Goal: Information Seeking & Learning: Learn about a topic

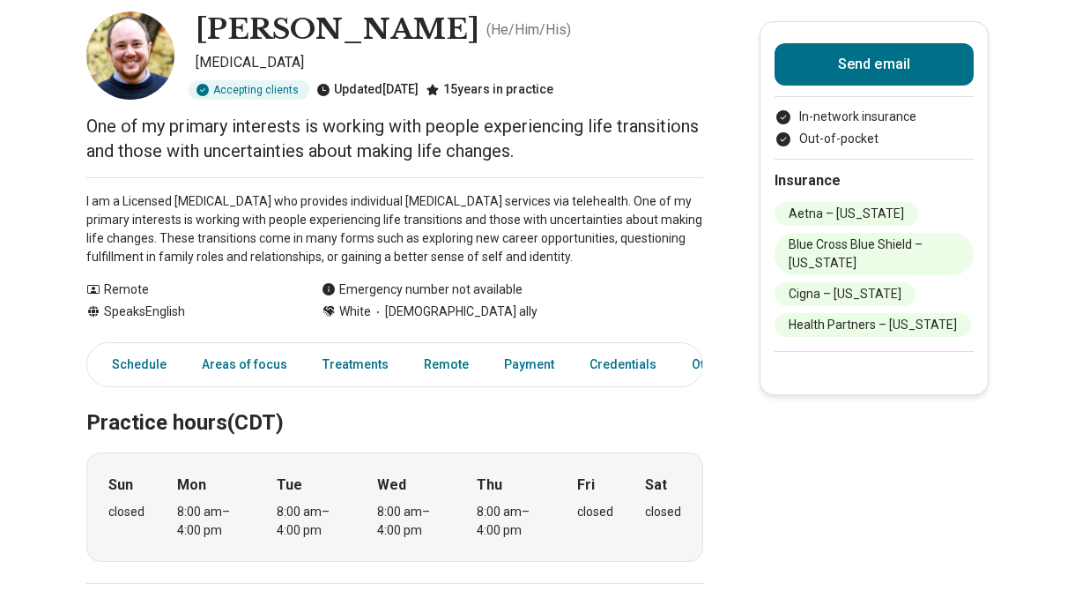
scroll to position [92, 1]
click at [266, 197] on p "I am a Licensed [MEDICAL_DATA] who provides individual [MEDICAL_DATA] services …" at bounding box center [394, 228] width 617 height 74
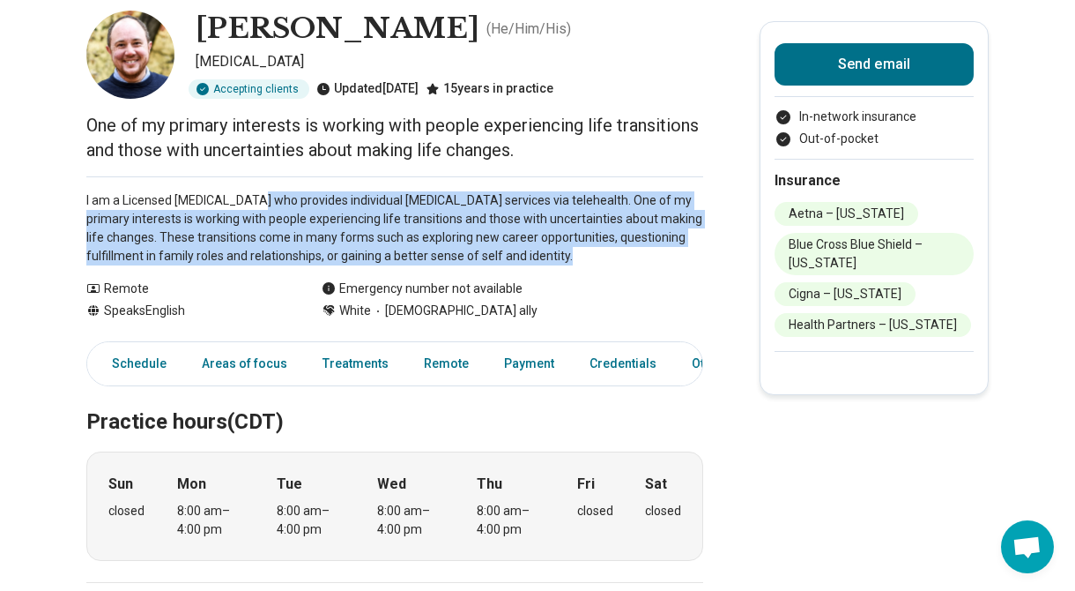
drag, startPoint x: 266, startPoint y: 197, endPoint x: 539, endPoint y: 271, distance: 283.3
drag, startPoint x: 539, startPoint y: 271, endPoint x: 494, endPoint y: 177, distance: 104.9
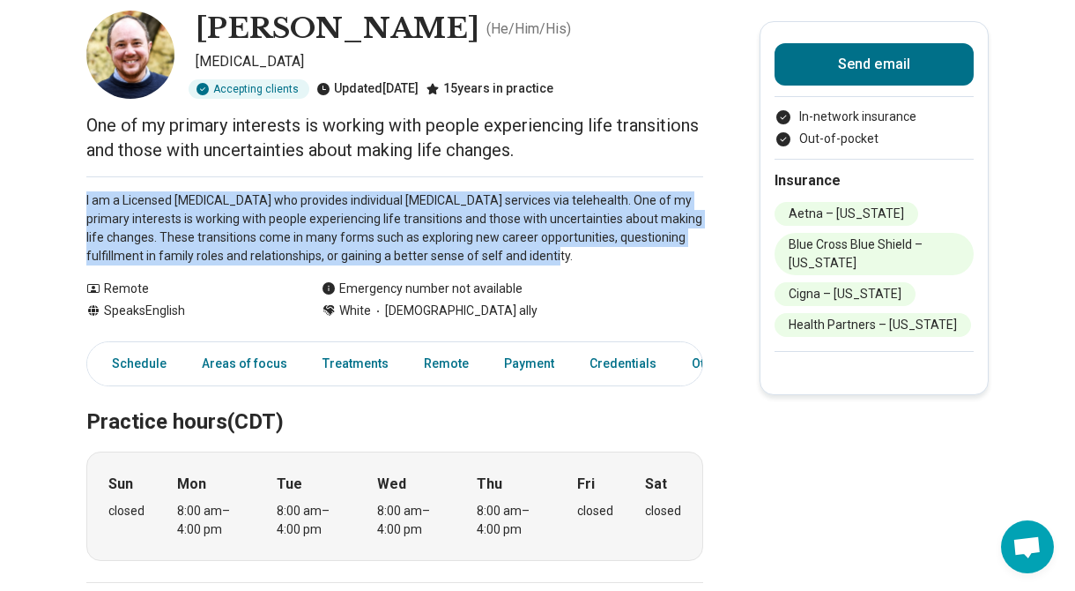
click at [494, 177] on div "I am a Licensed [MEDICAL_DATA] who provides individual [MEDICAL_DATA] services …" at bounding box center [394, 220] width 617 height 89
drag, startPoint x: 494, startPoint y: 177, endPoint x: 640, endPoint y: 259, distance: 167.7
click at [640, 259] on div "I am a Licensed [MEDICAL_DATA] who provides individual [MEDICAL_DATA] services …" at bounding box center [394, 220] width 617 height 89
click at [640, 259] on p "I am a Licensed [MEDICAL_DATA] who provides individual [MEDICAL_DATA] services …" at bounding box center [394, 228] width 617 height 74
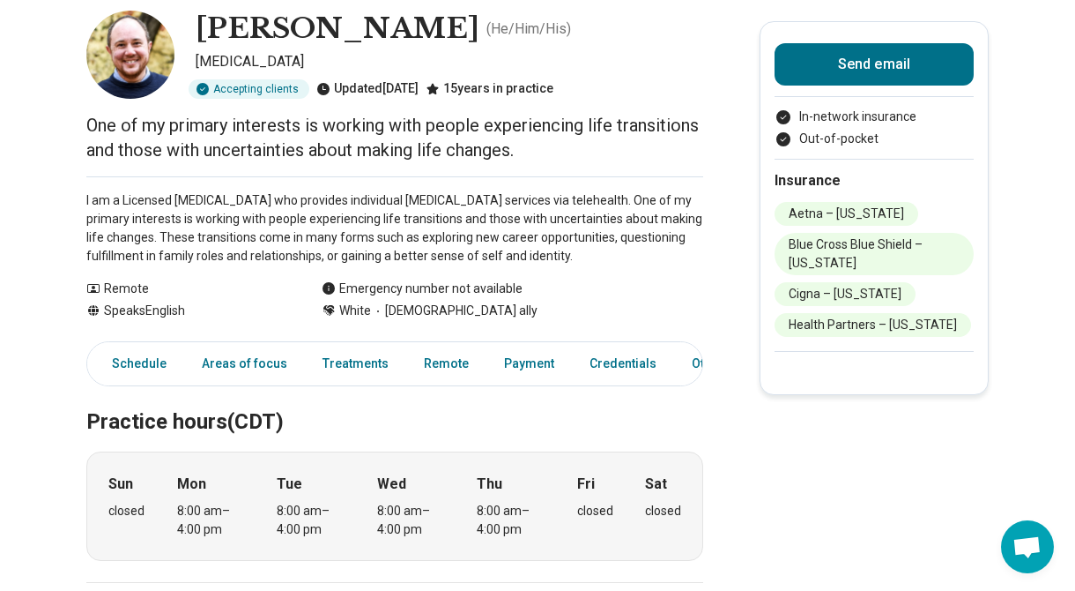
click at [640, 259] on p "I am a Licensed [MEDICAL_DATA] who provides individual [MEDICAL_DATA] services …" at bounding box center [394, 228] width 617 height 74
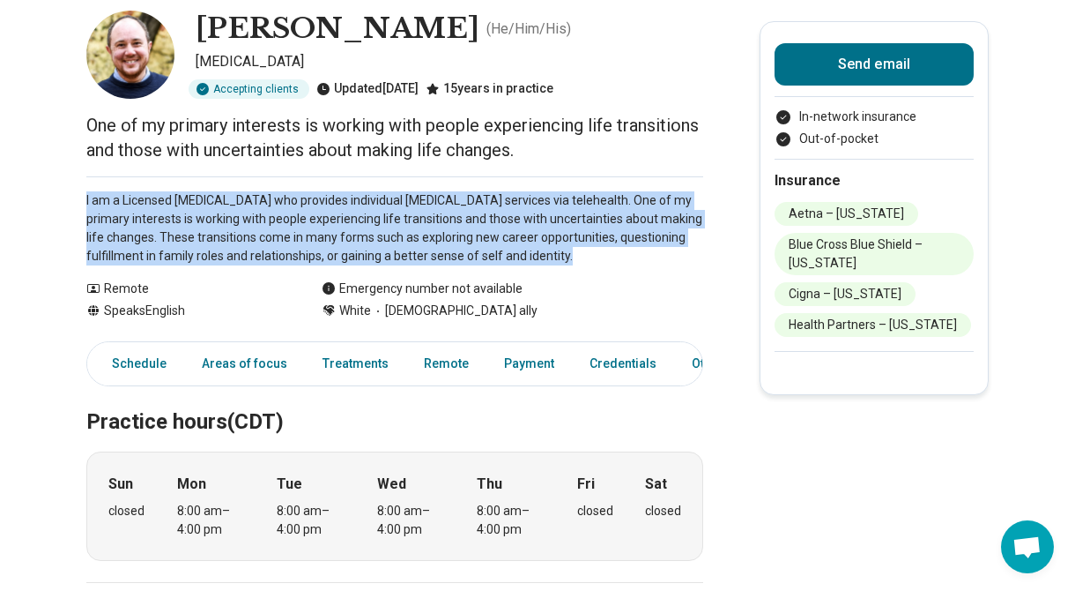
drag, startPoint x: 640, startPoint y: 259, endPoint x: 640, endPoint y: 215, distance: 44.1
click at [640, 214] on p "I am a Licensed [MEDICAL_DATA] who provides individual [MEDICAL_DATA] services …" at bounding box center [394, 228] width 617 height 74
click at [640, 215] on p "I am a Licensed [MEDICAL_DATA] who provides individual [MEDICAL_DATA] services …" at bounding box center [394, 228] width 617 height 74
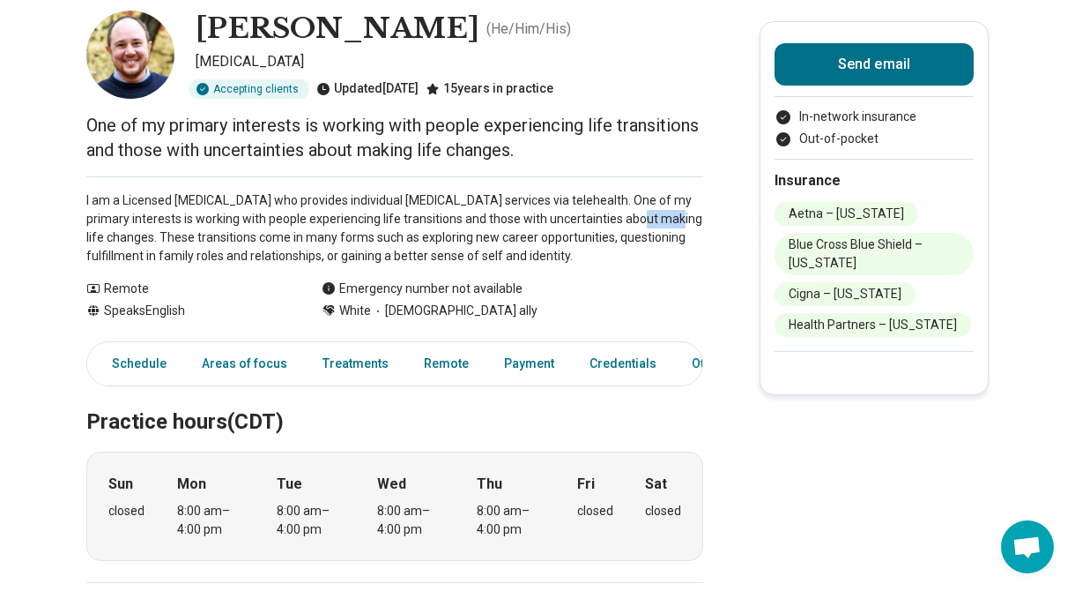
click at [640, 215] on p "I am a Licensed [MEDICAL_DATA] who provides individual [MEDICAL_DATA] services …" at bounding box center [394, 228] width 617 height 74
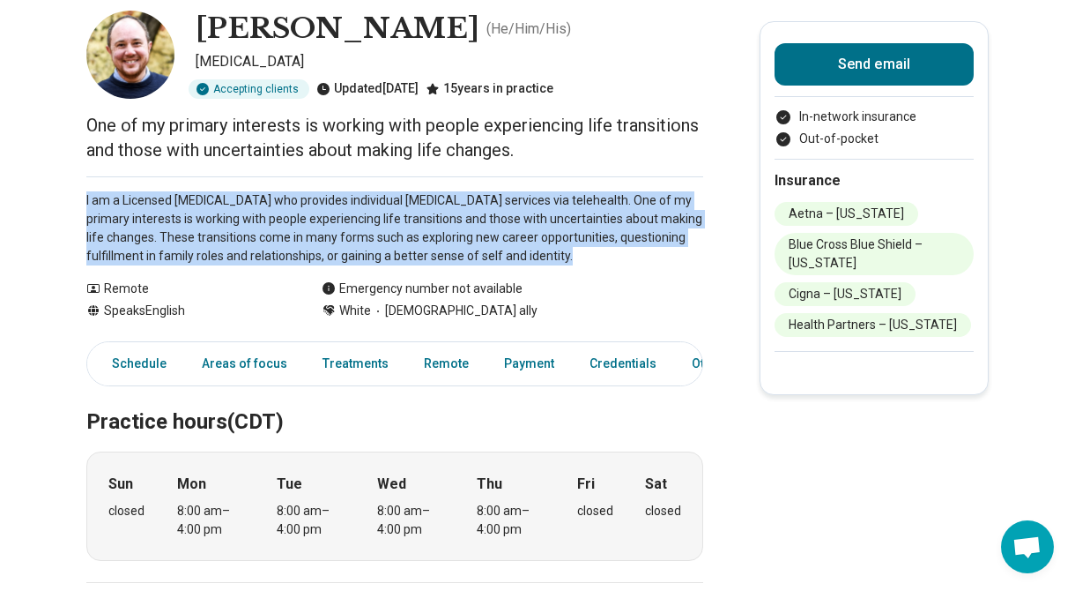
click at [640, 215] on p "I am a Licensed [MEDICAL_DATA] who provides individual [MEDICAL_DATA] services …" at bounding box center [394, 228] width 617 height 74
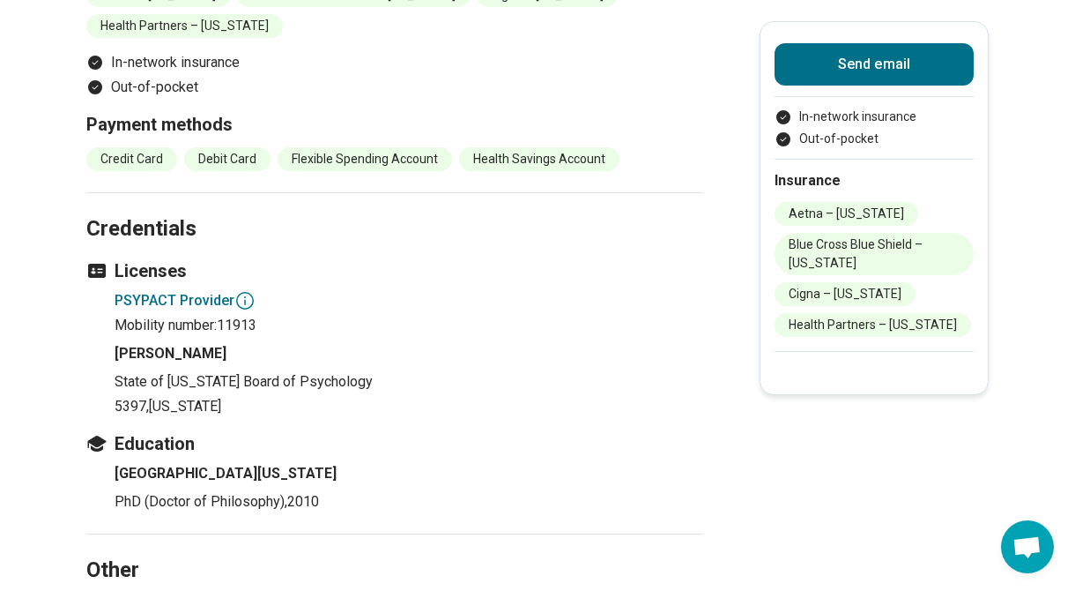
scroll to position [1603, 0]
